Goal: Task Accomplishment & Management: Complete application form

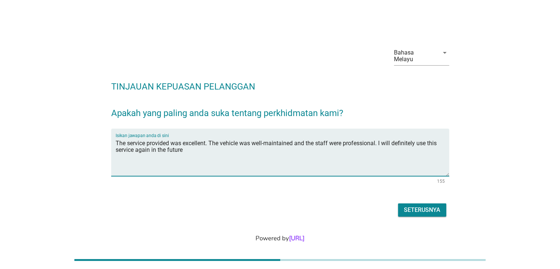
drag, startPoint x: 130, startPoint y: 140, endPoint x: 85, endPoint y: 140, distance: 44.9
click at [85, 140] on div "Bahasa Melayu arrow_drop_down TINJAUAN KEPUASAN PELANGGAN Apakah yang paling an…" at bounding box center [280, 129] width 524 height 189
click at [254, 137] on textarea "Service provided was excellent. The vehicle was well-maintained and the staff w…" at bounding box center [282, 156] width 333 height 39
type textarea "Service provided was excellent. The vehicle was well maintained and the staff w…"
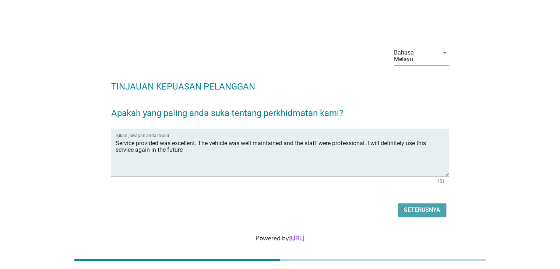
click at [416, 205] on div "Seterusnya" at bounding box center [422, 209] width 36 height 9
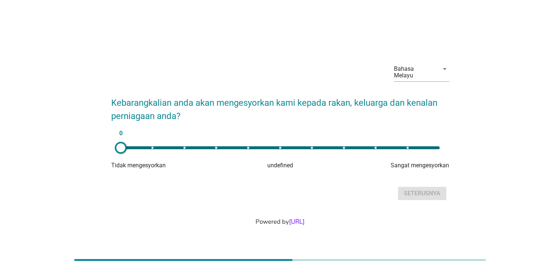
click at [436, 146] on div "0" at bounding box center [280, 147] width 319 height 3
type input "10"
click at [435, 189] on div "Seterusnya" at bounding box center [422, 193] width 36 height 9
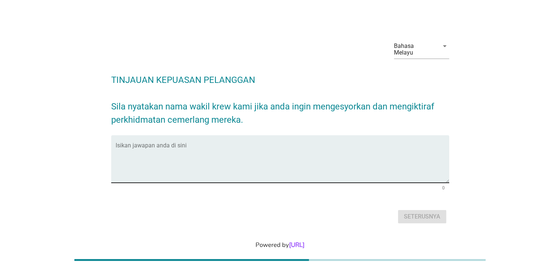
click at [355, 155] on textarea "Isikan jawapan anda di sini" at bounding box center [282, 163] width 333 height 39
type textarea "i"
click at [355, 155] on textarea "Idham" at bounding box center [282, 163] width 333 height 39
type textarea "Idham & Azri"
click at [414, 212] on div "Seterusnya" at bounding box center [422, 216] width 36 height 9
